Goal: Task Accomplishment & Management: Manage account settings

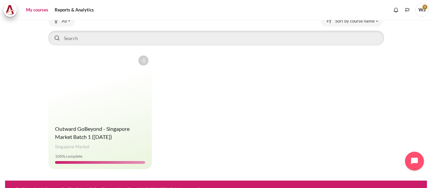
scroll to position [58, 0]
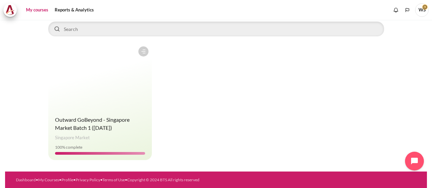
click at [424, 7] on span "WS" at bounding box center [421, 10] width 13 height 6
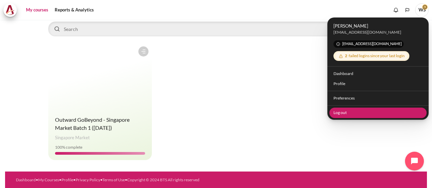
click at [342, 112] on link "Log out" at bounding box center [377, 113] width 97 height 10
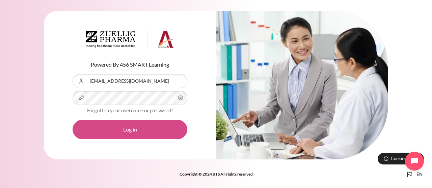
click at [125, 127] on button "Log in" at bounding box center [129, 130] width 115 height 20
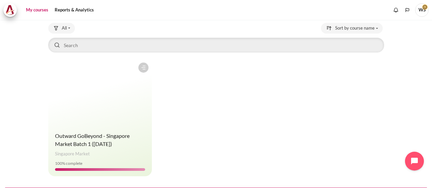
scroll to position [58, 0]
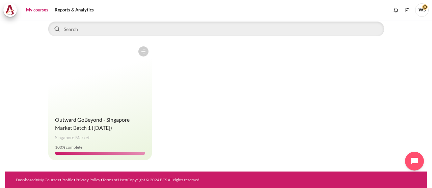
click at [110, 107] on figure "Content" at bounding box center [100, 76] width 104 height 67
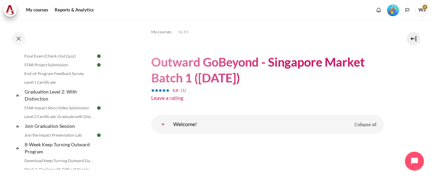
scroll to position [729, 0]
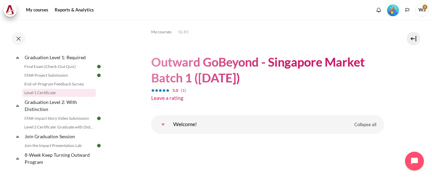
click at [37, 97] on link "Level 1 Certificate" at bounding box center [58, 93] width 73 height 8
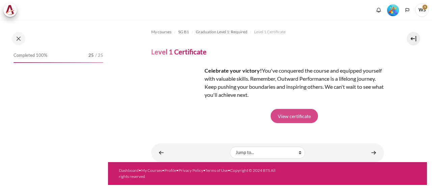
click at [288, 114] on link "View certificate" at bounding box center [293, 116] width 47 height 14
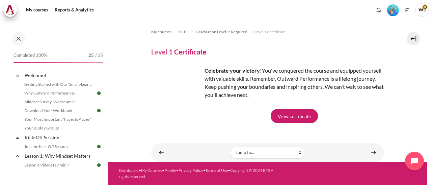
click at [423, 10] on span "WS" at bounding box center [421, 9] width 13 height 13
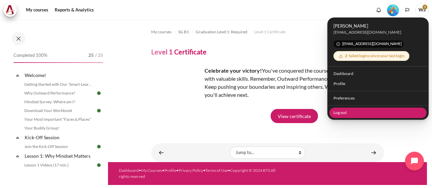
click at [341, 112] on link "Log out" at bounding box center [377, 113] width 97 height 10
